Goal: Task Accomplishment & Management: Complete application form

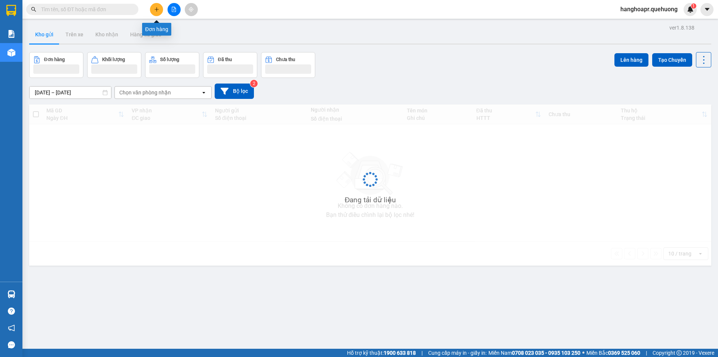
click at [156, 9] on icon "plus" at bounding box center [156, 9] width 5 height 5
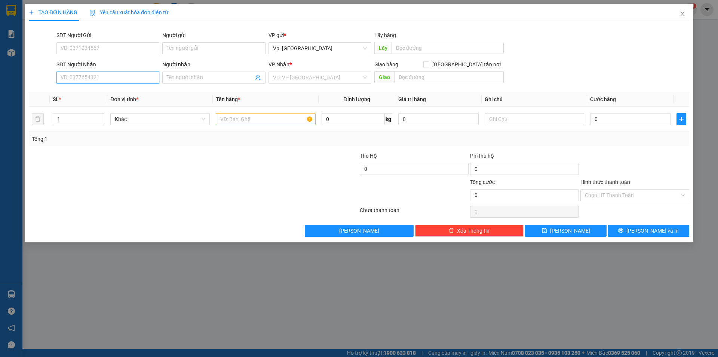
click at [109, 80] on input "SĐT Người Nhận" at bounding box center [107, 77] width 103 height 12
click at [122, 91] on div "0359866072 - HUẾ" at bounding box center [108, 92] width 94 height 8
type input "0359866072"
type input "HUẾ"
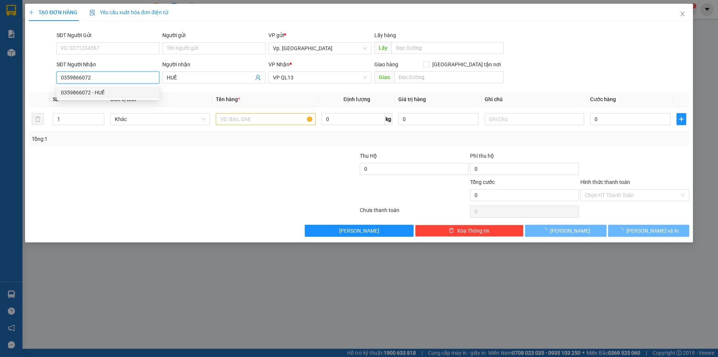
type input "80.000"
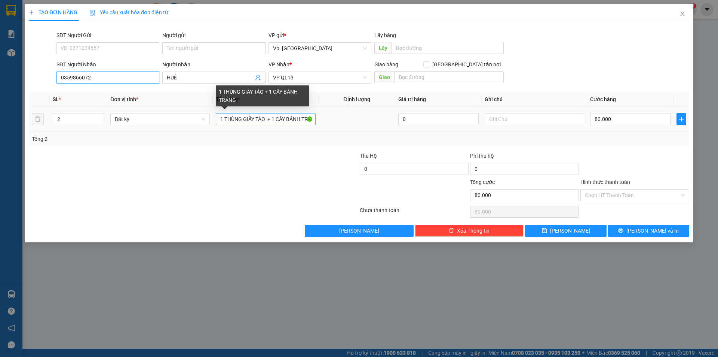
type input "0359866072"
drag, startPoint x: 302, startPoint y: 118, endPoint x: 219, endPoint y: 129, distance: 84.2
click at [219, 129] on td "1 THÙNG GIẤY TÁO + 1 CÂY BÁNH TRÁNG" at bounding box center [266, 119] width 106 height 25
type input "TRÁNG"
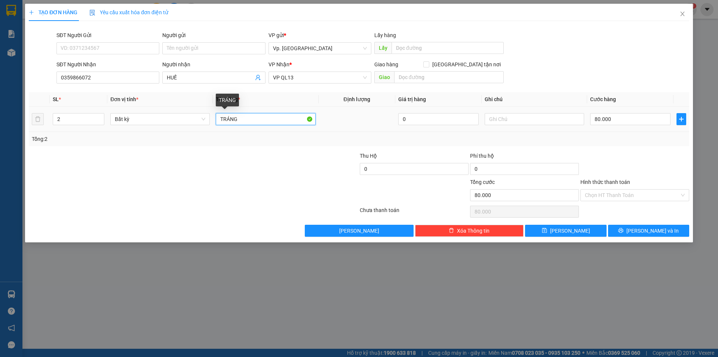
drag, startPoint x: 265, startPoint y: 116, endPoint x: 214, endPoint y: 118, distance: 50.9
click at [214, 118] on td "TRÁNG" at bounding box center [266, 119] width 106 height 25
type input "1 THÙNG LÁ É"
click at [89, 117] on input "2" at bounding box center [78, 118] width 51 height 11
type input "1"
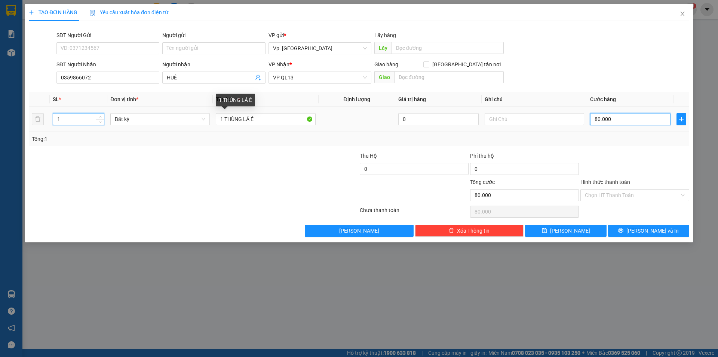
click at [626, 115] on input "80.000" at bounding box center [630, 119] width 80 height 12
type input "04"
type input "4"
type input "40"
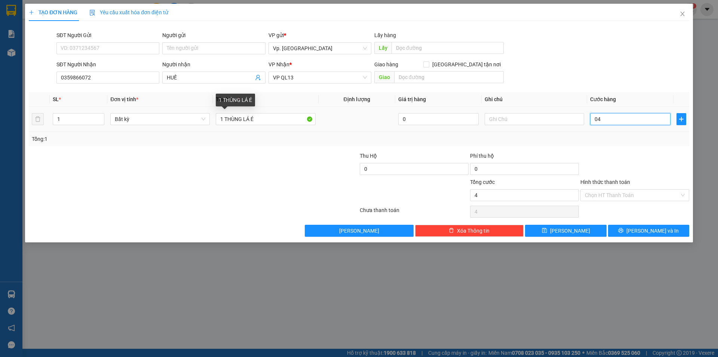
type input "40"
type input "040"
type input "40.000"
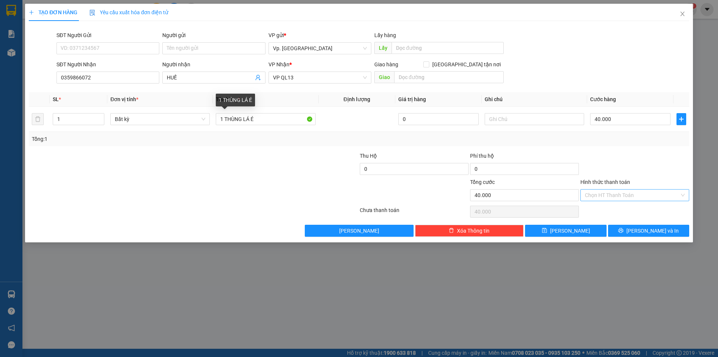
click at [621, 192] on input "Hình thức thanh toán" at bounding box center [632, 194] width 95 height 11
click at [622, 204] on div "Transit Pickup Surcharge Ids Transit Deliver Surcharge Ids Transit Deliver Surc…" at bounding box center [359, 132] width 661 height 210
click at [615, 192] on input "Hình thức thanh toán" at bounding box center [632, 194] width 95 height 11
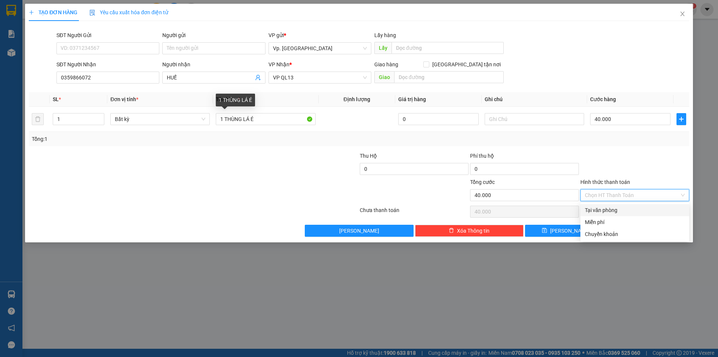
click at [618, 210] on div "Tại văn phòng" at bounding box center [635, 210] width 100 height 8
type input "0"
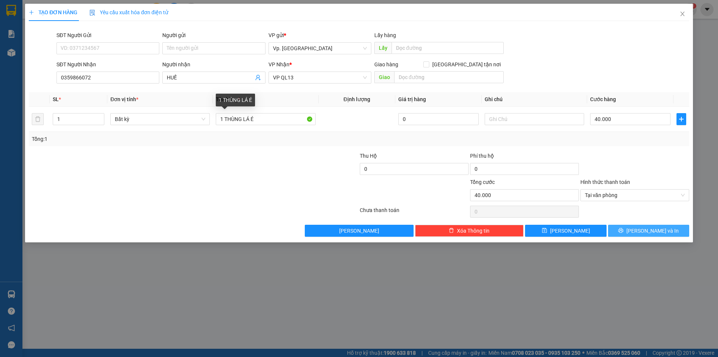
click at [624, 230] on icon "printer" at bounding box center [621, 230] width 5 height 5
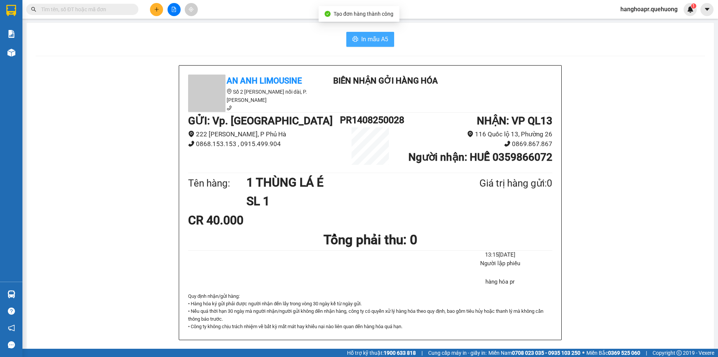
click at [366, 41] on span "In mẫu A5" at bounding box center [374, 38] width 27 height 9
